Goal: Transaction & Acquisition: Download file/media

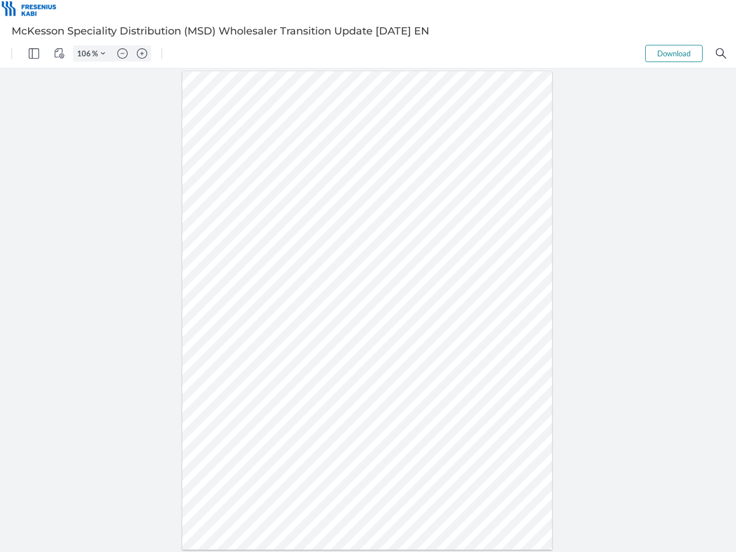
click at [34, 53] on img "Panel" at bounding box center [34, 53] width 10 height 10
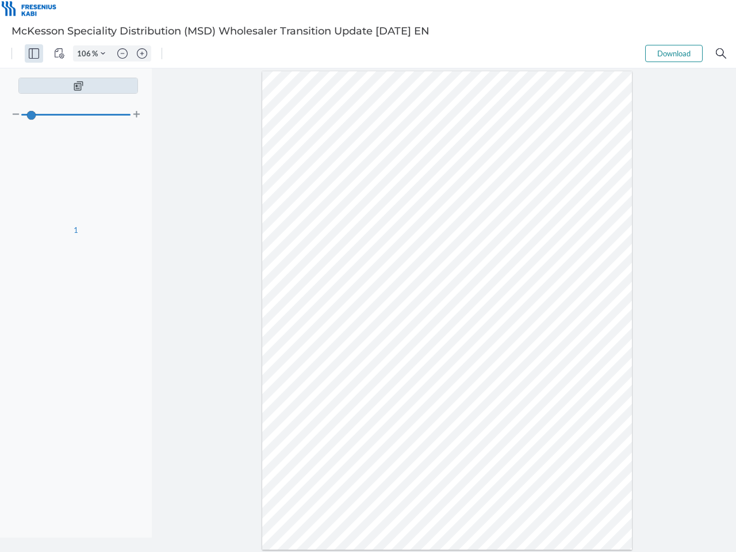
click at [59, 53] on img "View Controls" at bounding box center [59, 53] width 10 height 10
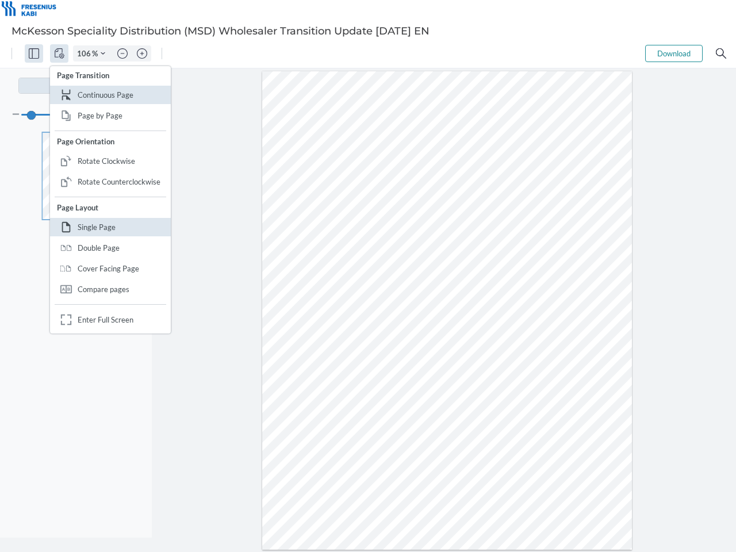
click at [86, 53] on input "106" at bounding box center [83, 53] width 18 height 10
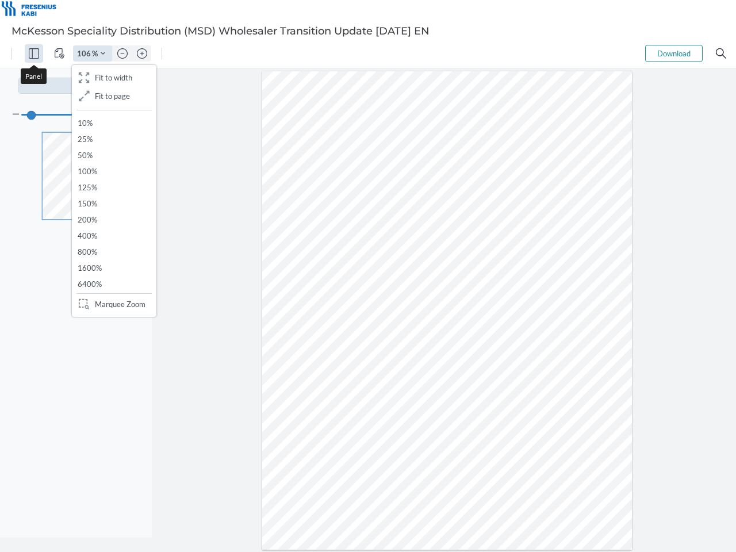
click at [103, 53] on img "Zoom Controls" at bounding box center [103, 53] width 5 height 5
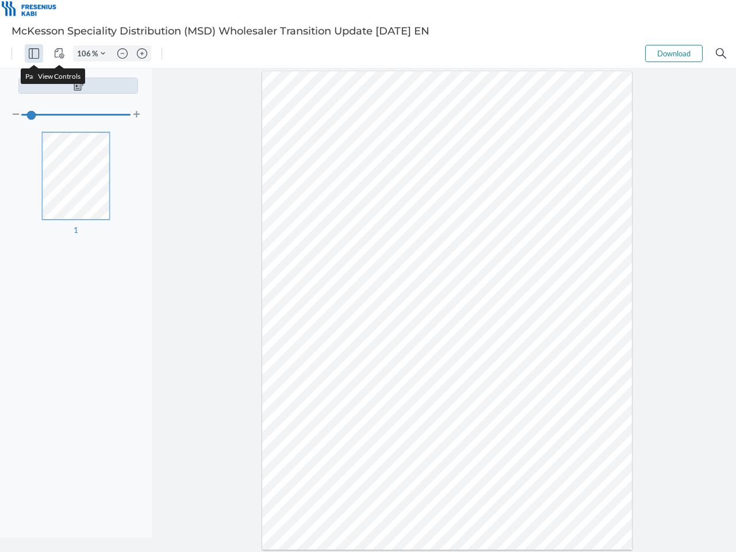
click at [123, 53] on img "Zoom out" at bounding box center [122, 53] width 10 height 10
click at [142, 53] on img "Zoom in" at bounding box center [142, 53] width 10 height 10
type input "106"
click at [674, 53] on button "Download" at bounding box center [674, 53] width 58 height 17
click at [721, 53] on img "Search" at bounding box center [721, 53] width 10 height 10
